Goal: Navigation & Orientation: Find specific page/section

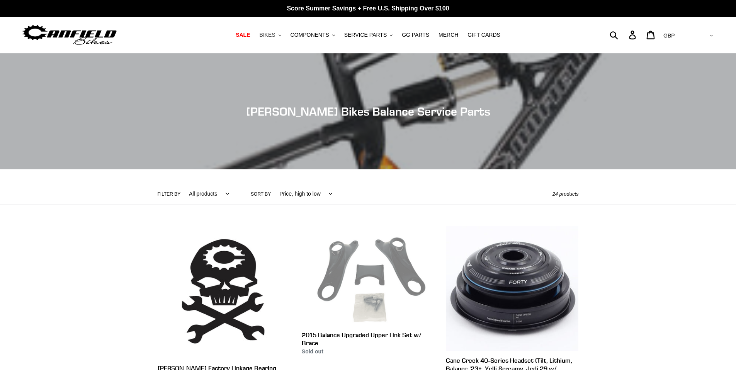
click at [281, 36] on icon ".cls-1{fill:#231f20}" at bounding box center [280, 35] width 3 height 3
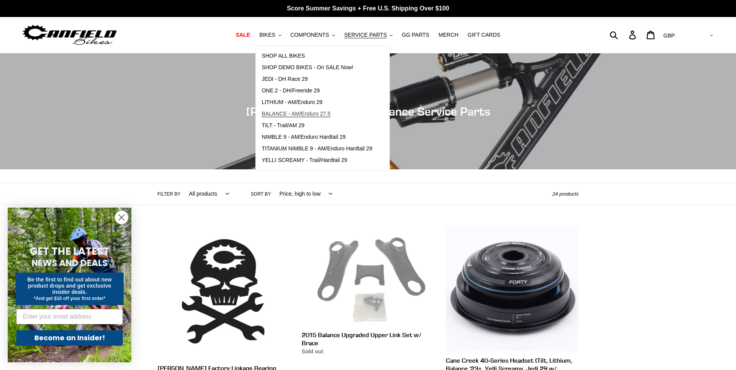
click at [310, 114] on span "BALANCE - AM/Enduro 27.5" at bounding box center [296, 114] width 69 height 7
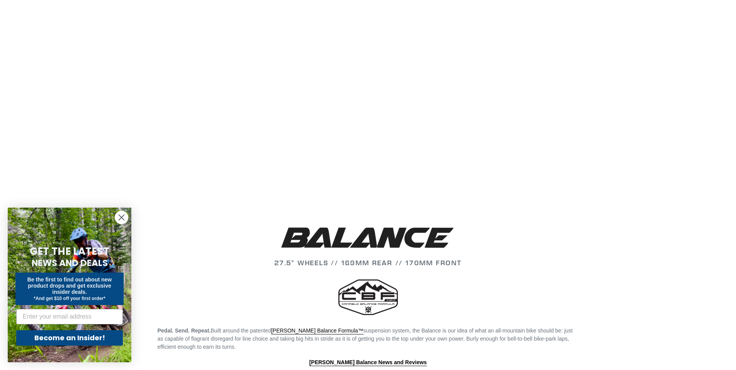
scroll to position [451, 0]
